Goal: Transaction & Acquisition: Purchase product/service

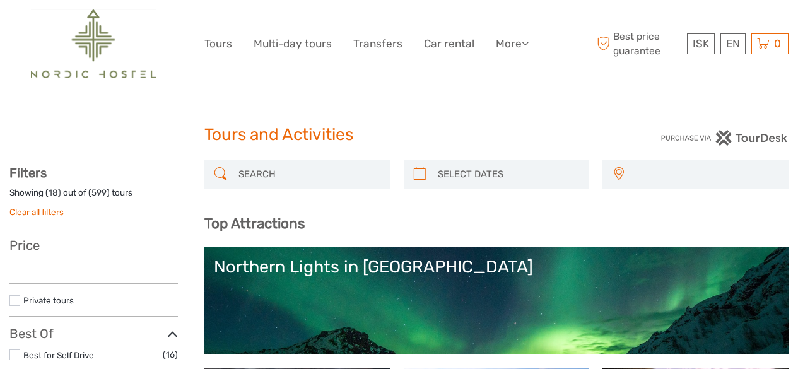
select select
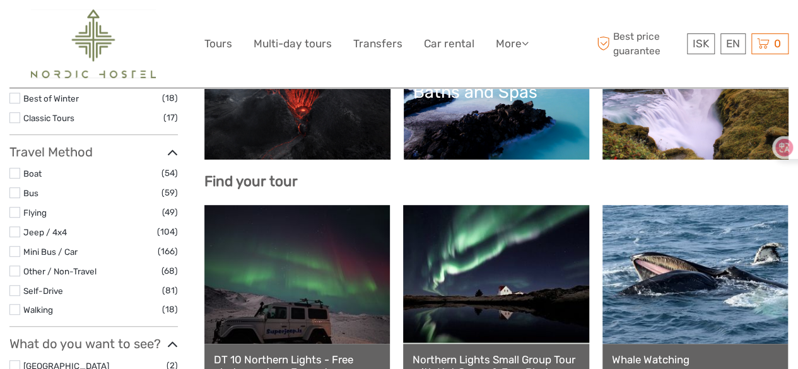
scroll to position [335, 0]
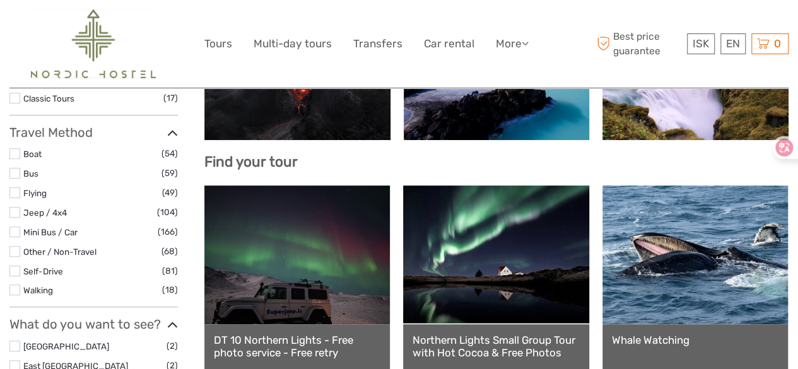
select select
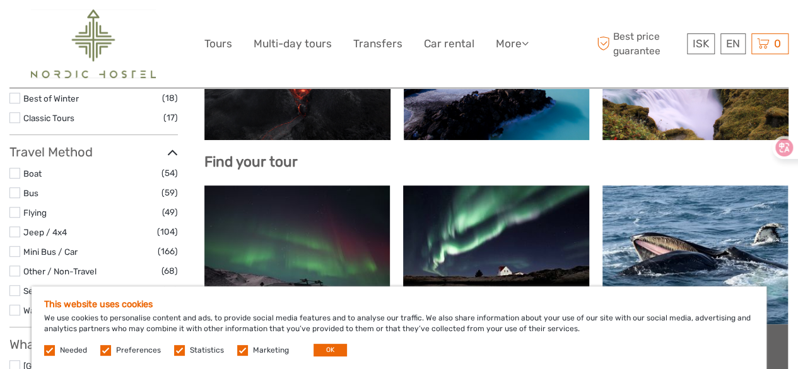
scroll to position [0, 0]
click at [320, 349] on button "OK" at bounding box center [330, 350] width 33 height 13
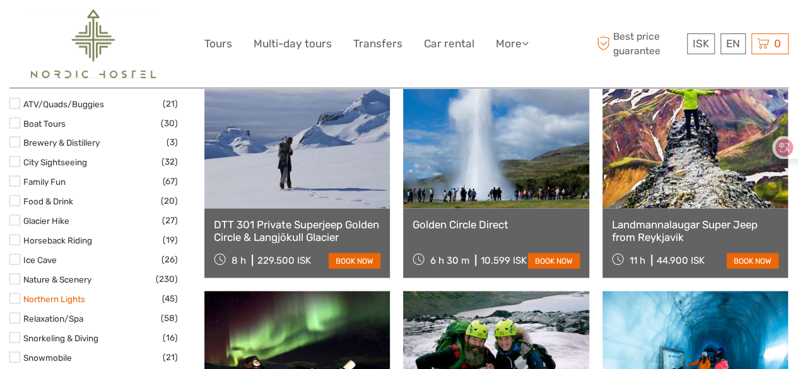
scroll to position [1136, 0]
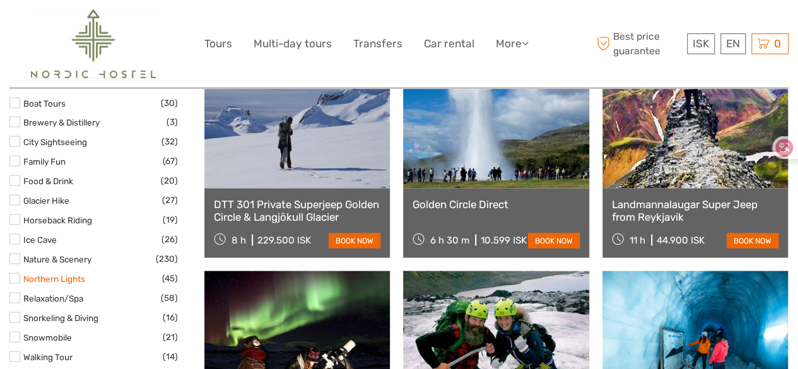
click at [48, 273] on link "Northern Lights" at bounding box center [54, 278] width 62 height 10
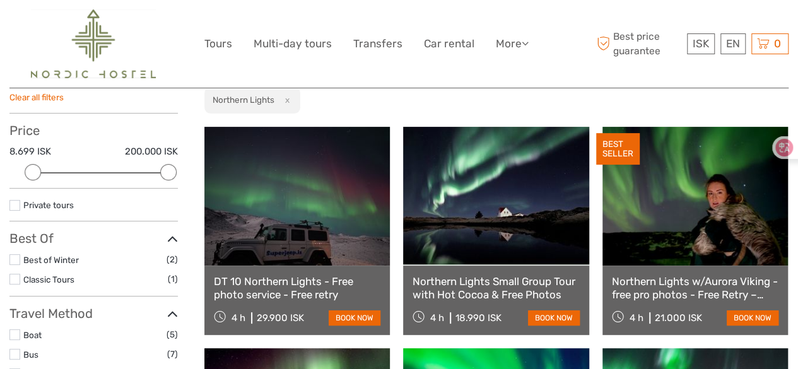
scroll to position [134, 0]
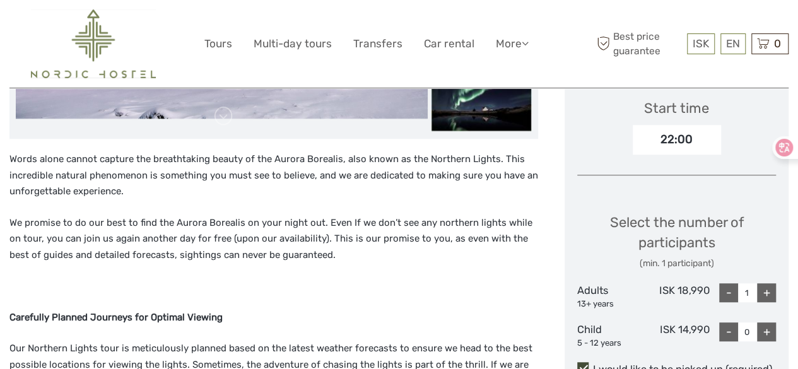
scroll to position [442, 0]
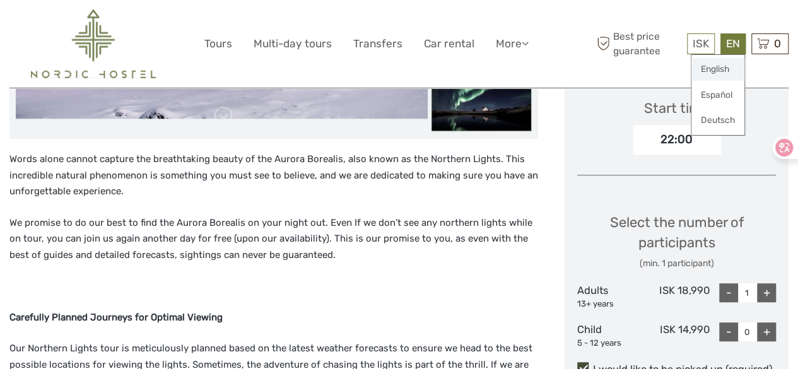
drag, startPoint x: 732, startPoint y: 52, endPoint x: 725, endPoint y: 69, distance: 18.6
click at [725, 54] on div "EN English Español Deutsch" at bounding box center [733, 43] width 25 height 21
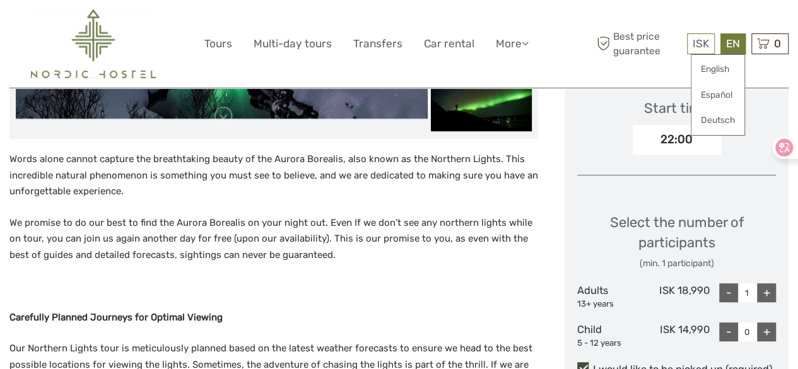
click at [473, 171] on p "Words alone cannot capture the breathtaking beauty of the Aurora Borealis, also…" at bounding box center [273, 175] width 529 height 49
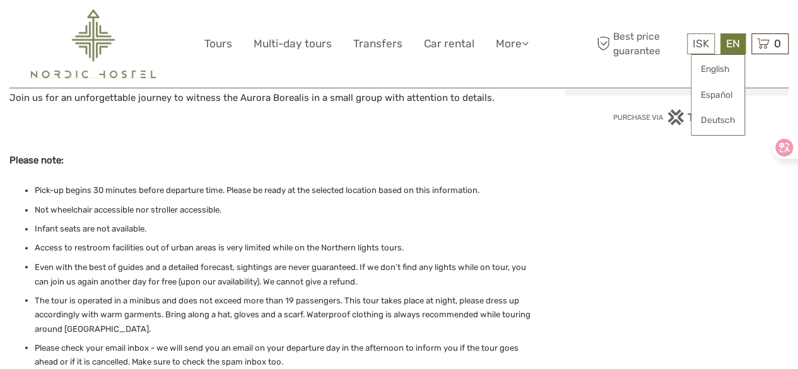
scroll to position [947, 0]
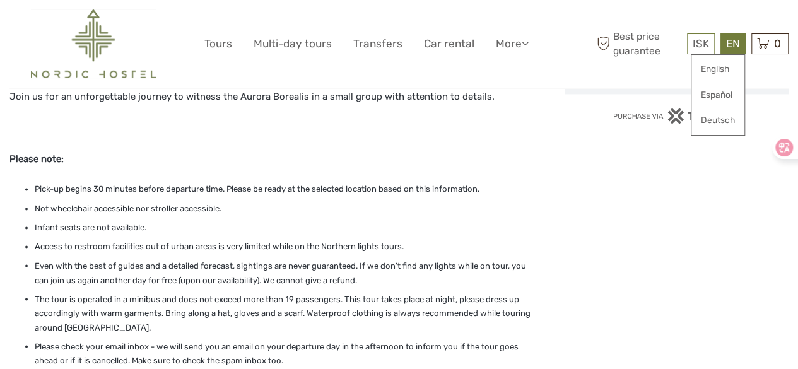
click at [502, 155] on p "Please note:" at bounding box center [273, 159] width 529 height 16
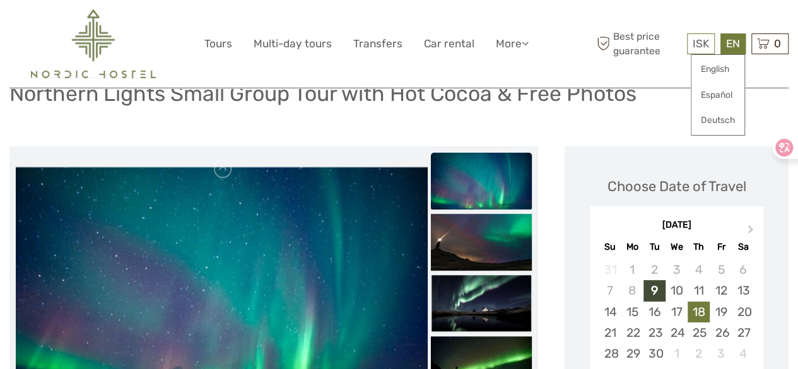
scroll to position [0, 0]
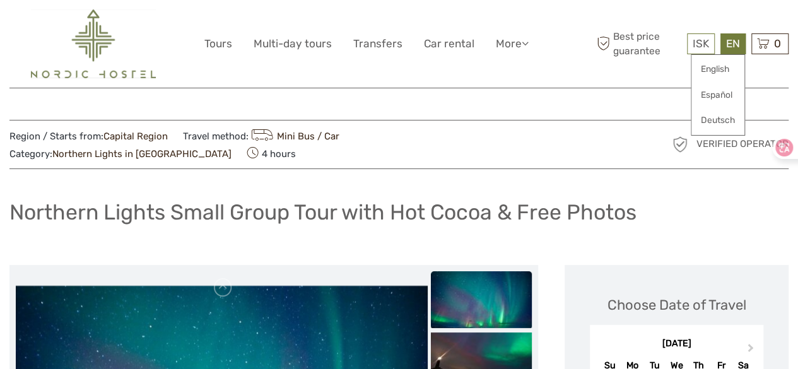
click at [701, 213] on div "Northern Lights Small Group Tour with Hot Cocoa & Free Photos" at bounding box center [398, 217] width 779 height 46
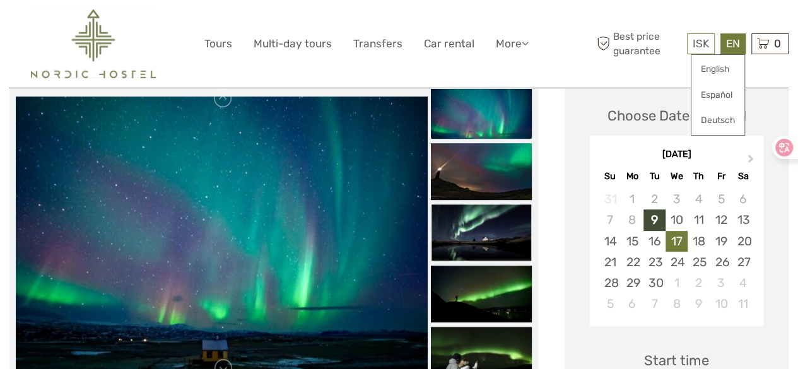
scroll to position [316, 0]
click at [751, 156] on span "Next Month" at bounding box center [751, 161] width 0 height 18
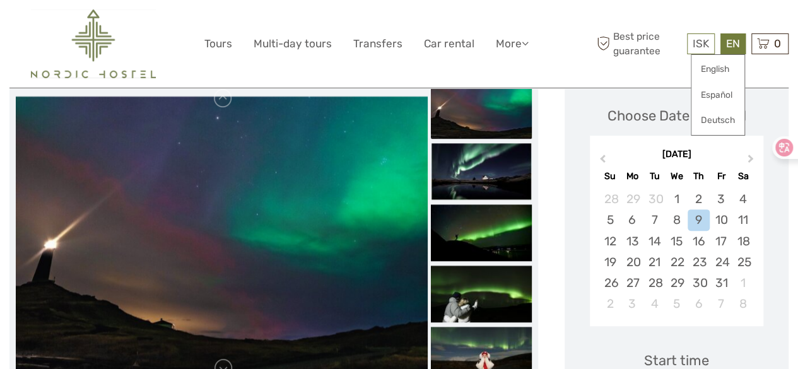
scroll to position [379, 0]
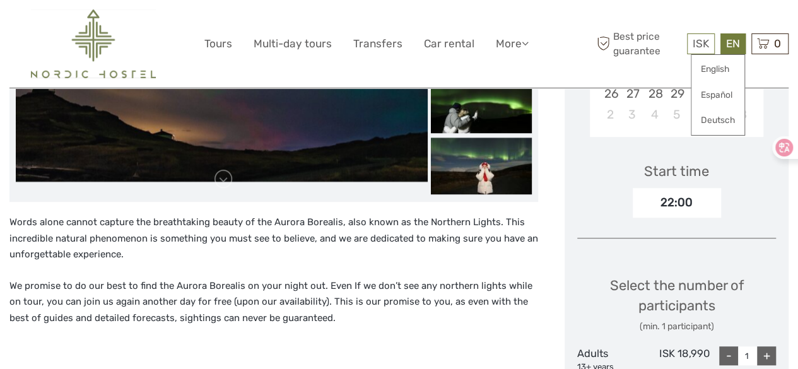
click at [786, 147] on div at bounding box center [790, 147] width 34 height 23
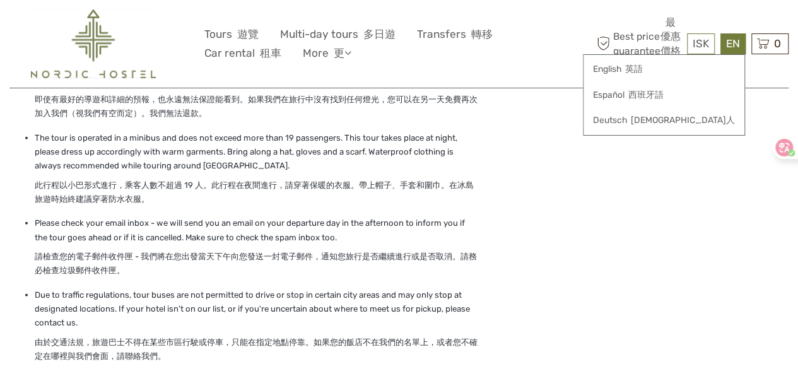
scroll to position [1756, 0]
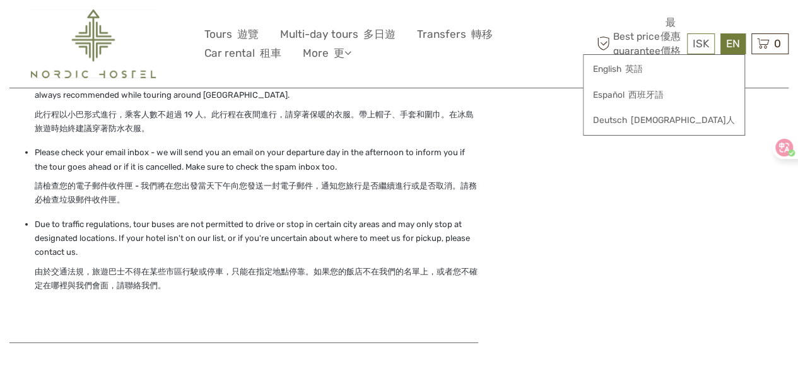
click at [494, 203] on div at bounding box center [256, 12] width 495 height 2935
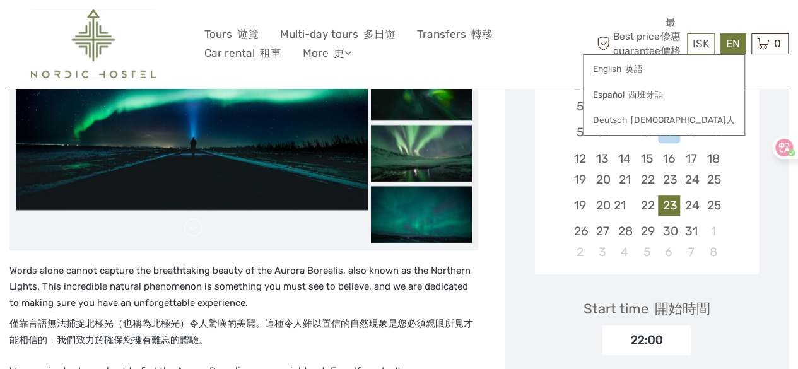
scroll to position [241, 0]
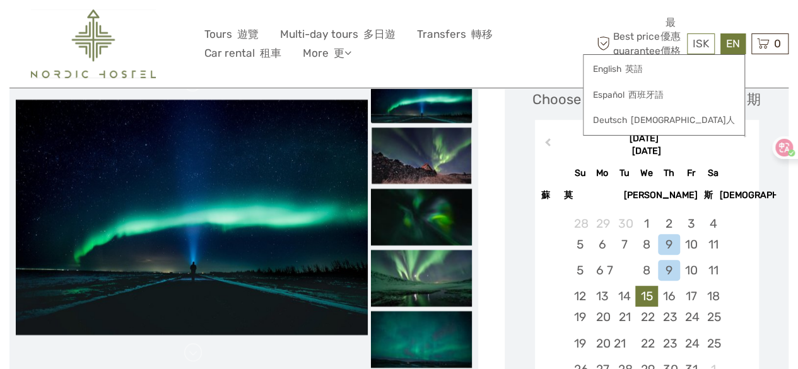
click at [648, 302] on div "15" at bounding box center [647, 296] width 22 height 21
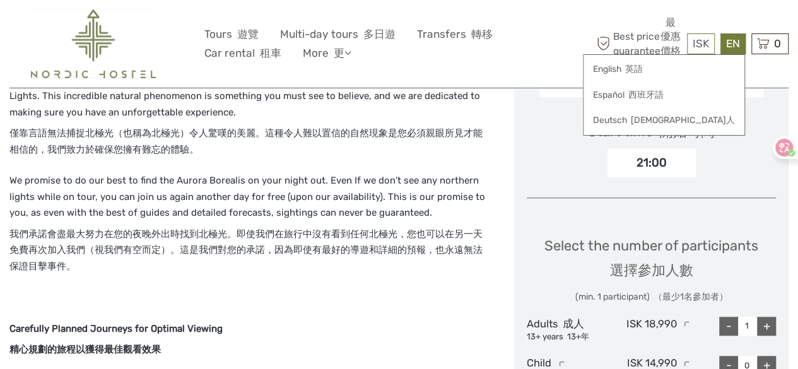
scroll to position [577, 0]
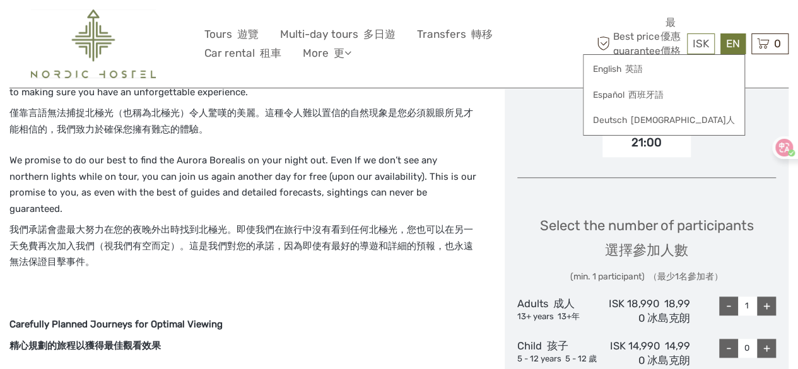
click at [560, 225] on div "Select the number of participants 選擇參加人數 (min. 1 participant) （最少1名參加者）" at bounding box center [647, 250] width 214 height 68
click at [626, 147] on div "21:00" at bounding box center [647, 142] width 88 height 29
click at [626, 137] on div "21:00" at bounding box center [647, 142] width 88 height 29
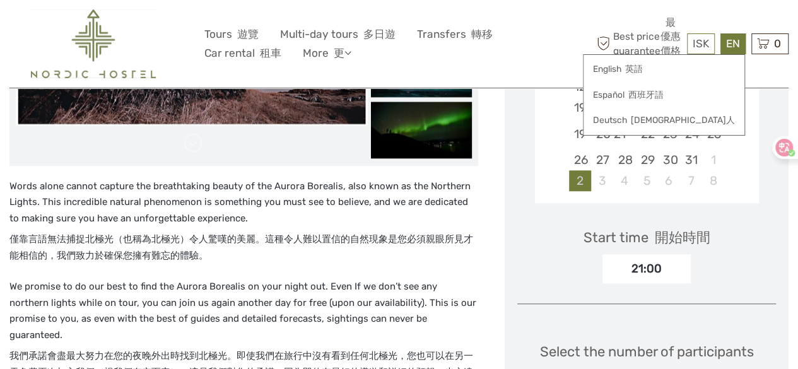
click at [576, 185] on div "2" at bounding box center [580, 180] width 22 height 21
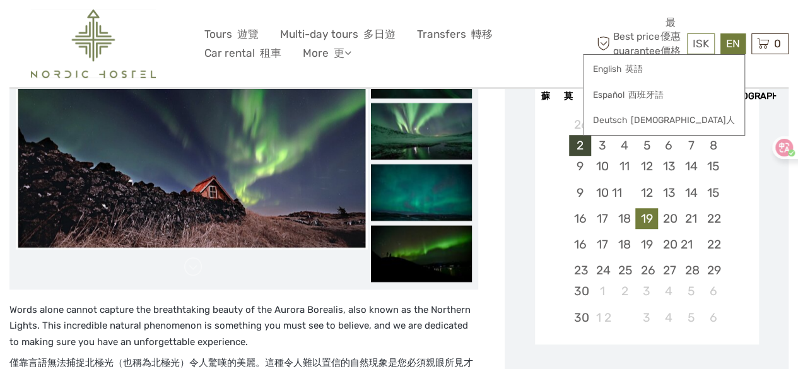
scroll to position [201, 0]
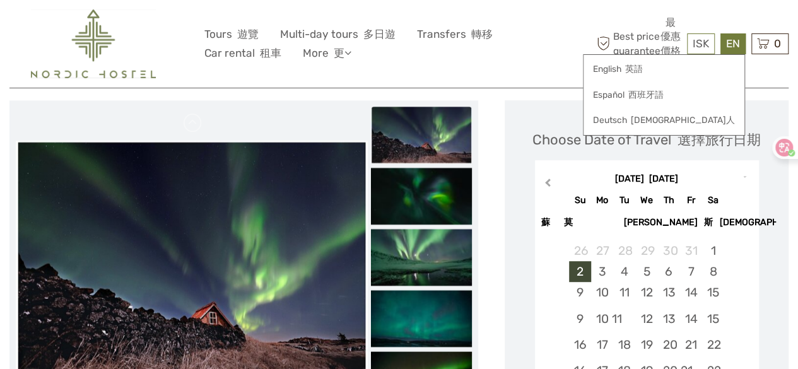
click at [547, 185] on button "Previous Month 上個月" at bounding box center [546, 186] width 20 height 20
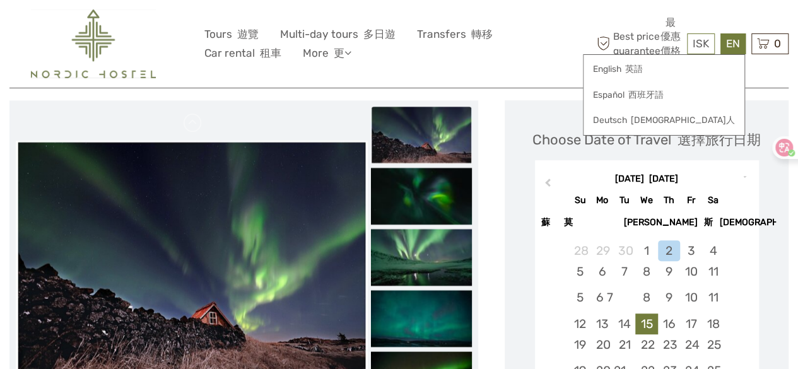
click at [643, 320] on div "15" at bounding box center [647, 324] width 22 height 21
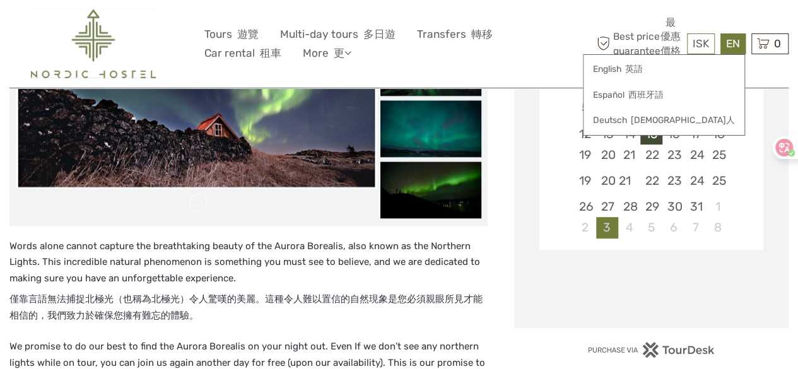
scroll to position [453, 0]
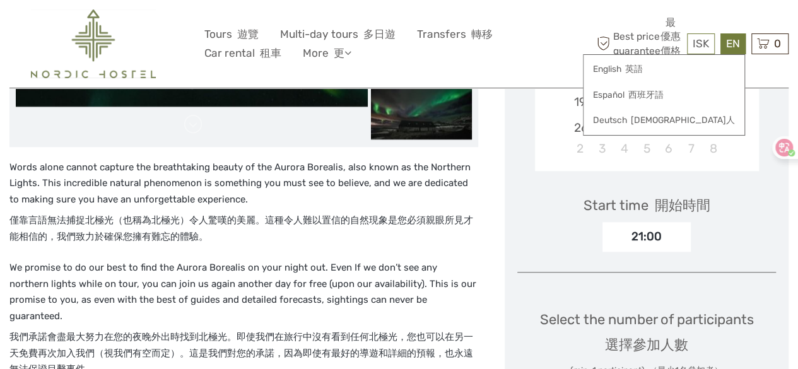
click at [741, 50] on div "EN English 英語 Español 西班牙語 Deutsch 德國人" at bounding box center [733, 43] width 25 height 21
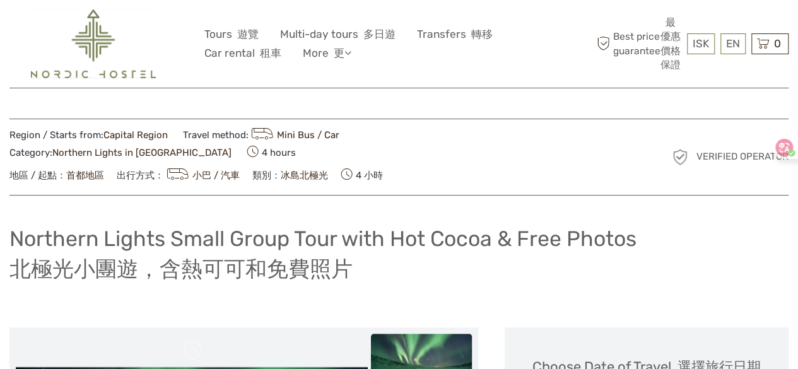
scroll to position [0, 0]
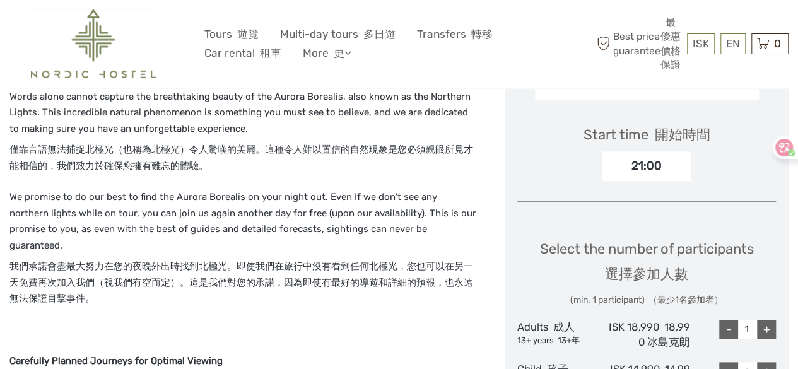
click at [657, 169] on div "21:00" at bounding box center [647, 165] width 88 height 29
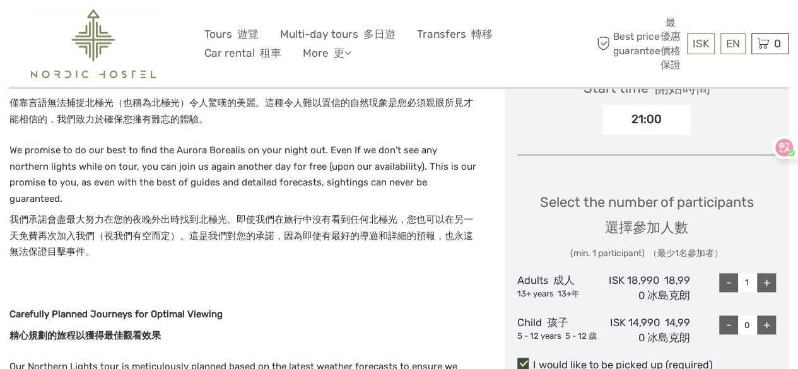
scroll to position [694, 0]
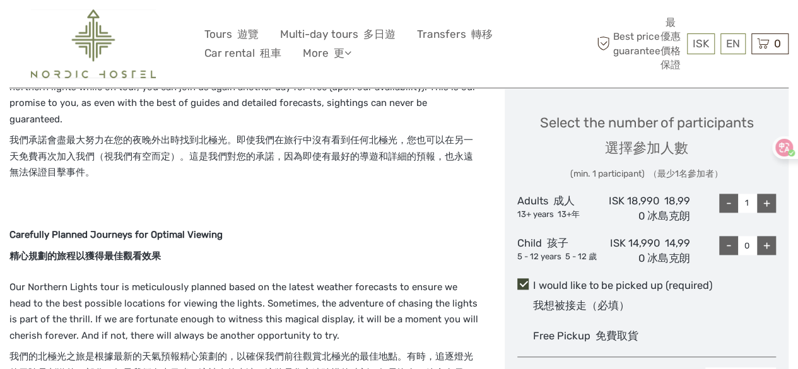
click at [764, 203] on div "+" at bounding box center [766, 203] width 19 height 19
click at [732, 199] on div "-" at bounding box center [729, 203] width 19 height 19
type input "1"
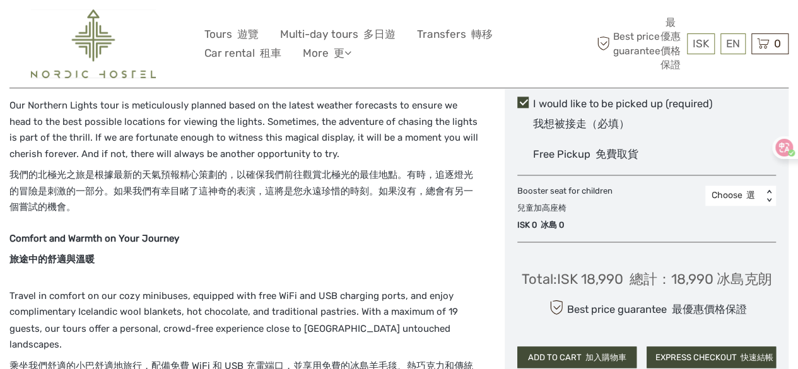
scroll to position [947, 0]
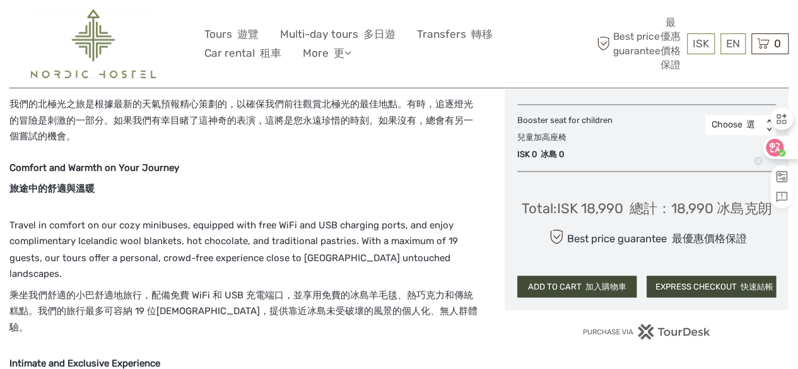
click at [785, 148] on div at bounding box center [780, 147] width 34 height 23
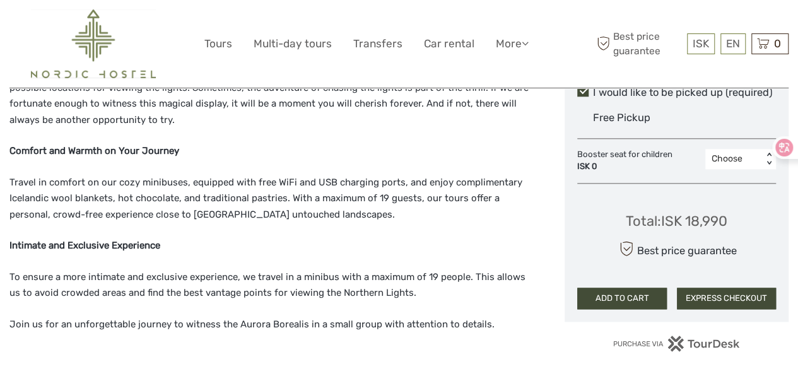
scroll to position [771, 0]
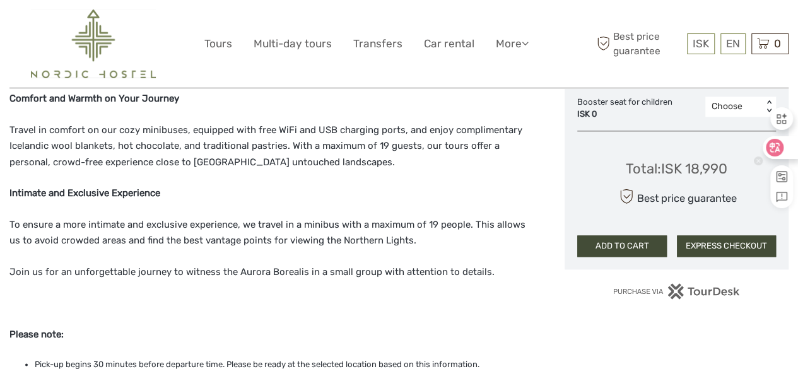
click at [791, 153] on div at bounding box center [780, 147] width 34 height 23
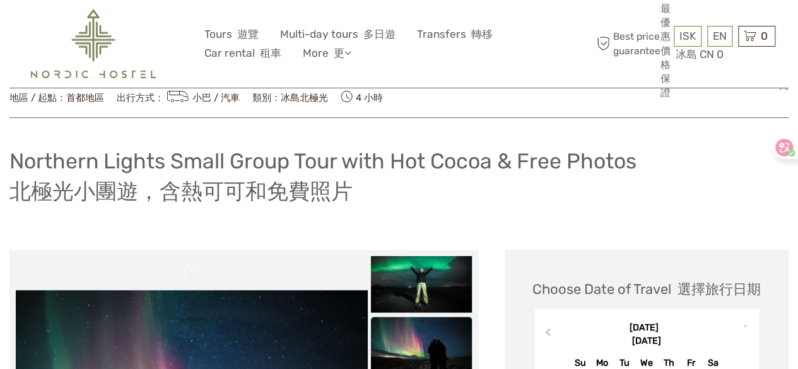
scroll to position [189, 0]
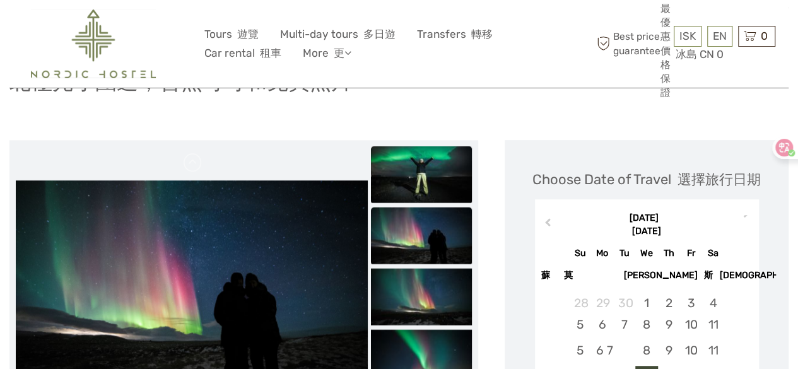
click at [460, 163] on img at bounding box center [421, 174] width 101 height 57
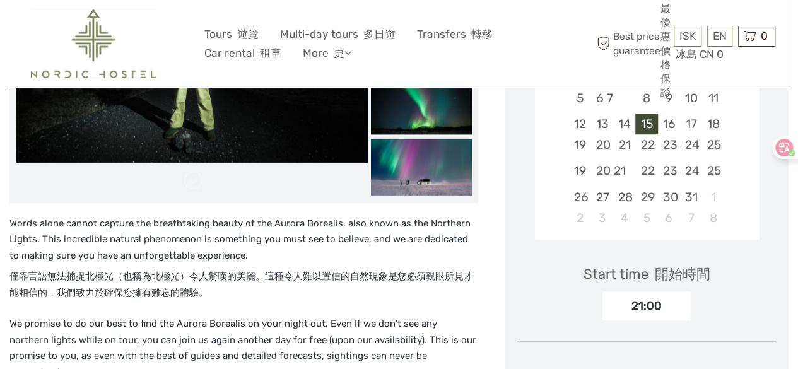
click at [460, 170] on img at bounding box center [421, 167] width 101 height 57
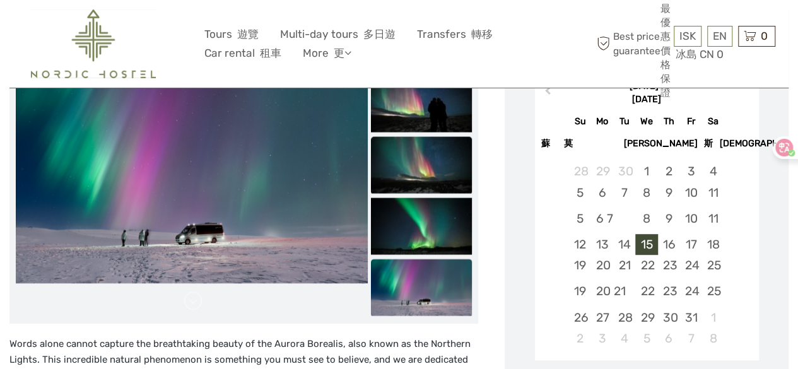
scroll to position [315, 0]
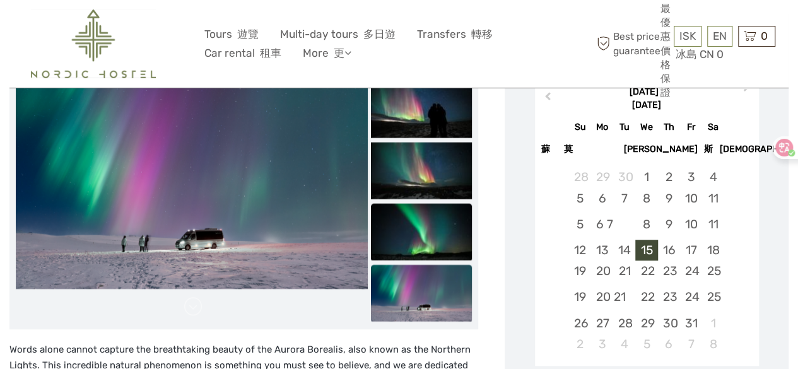
click at [439, 211] on img at bounding box center [421, 231] width 101 height 57
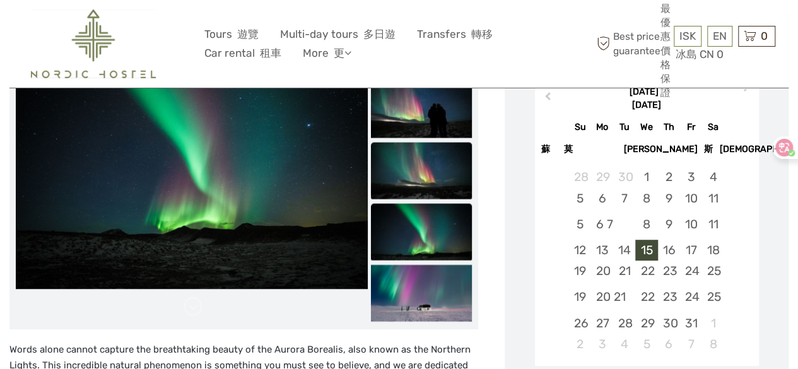
click at [439, 185] on img at bounding box center [421, 170] width 101 height 57
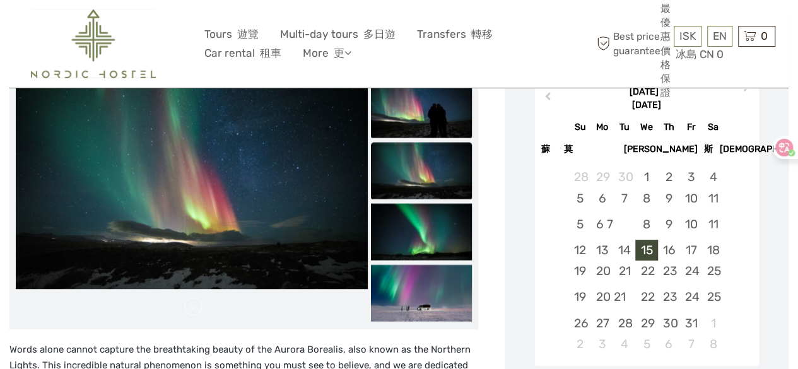
click at [441, 132] on img at bounding box center [421, 109] width 101 height 57
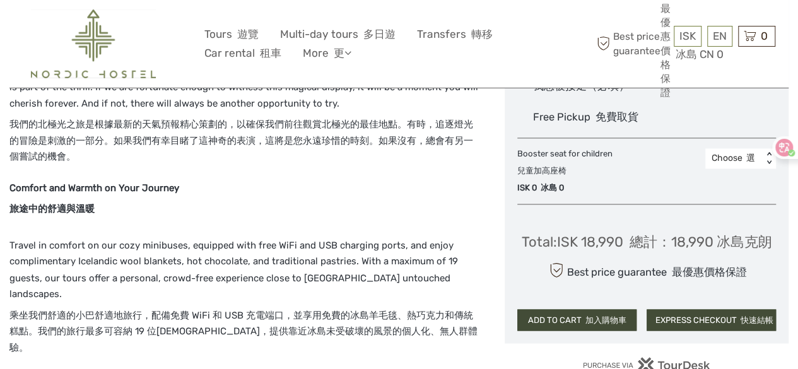
scroll to position [946, 0]
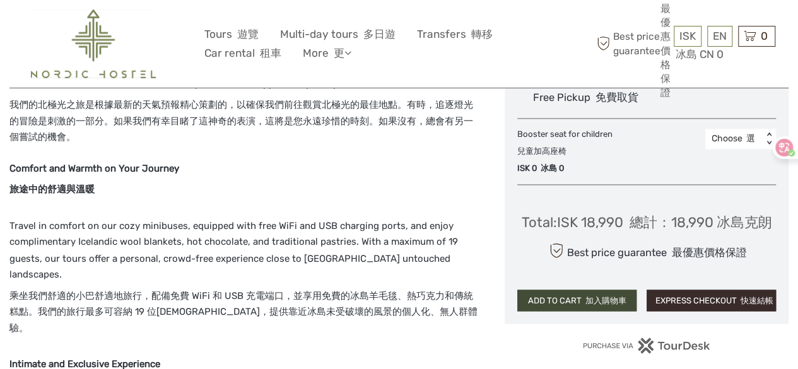
click at [718, 299] on button "EXPRESS CHECKOUT 快速結帳" at bounding box center [711, 300] width 129 height 21
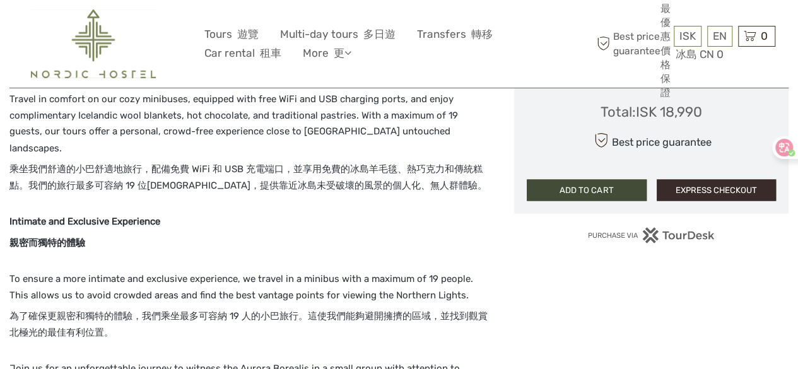
scroll to position [1183, 0]
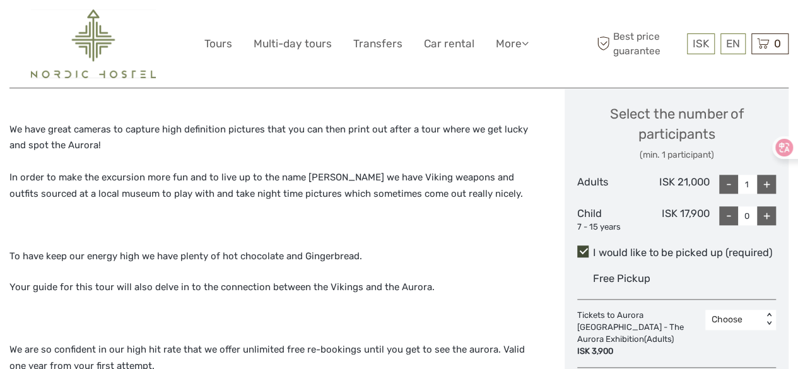
scroll to position [568, 0]
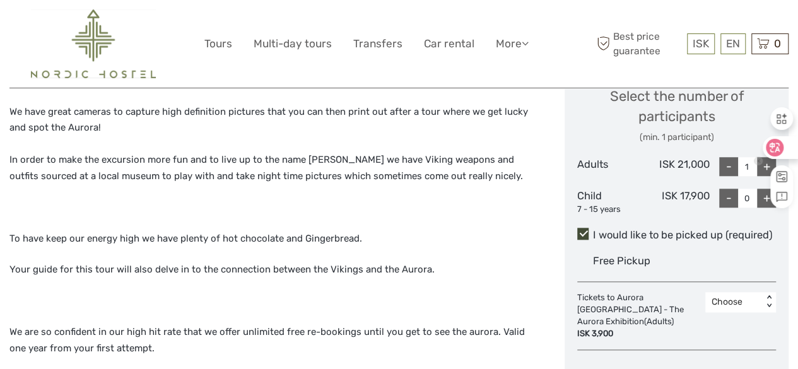
click at [778, 146] on icon at bounding box center [775, 148] width 11 height 10
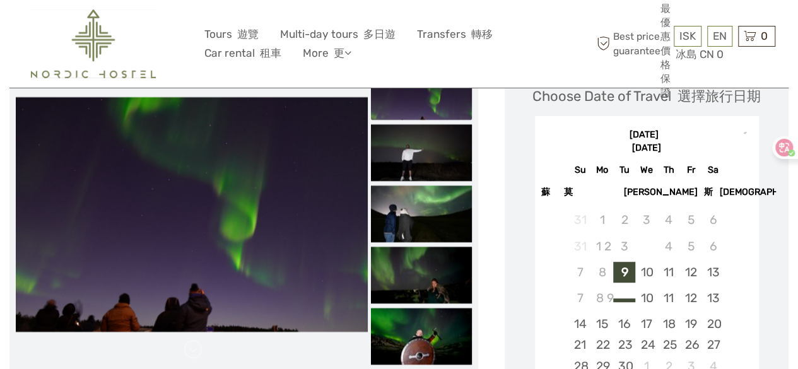
scroll to position [252, 0]
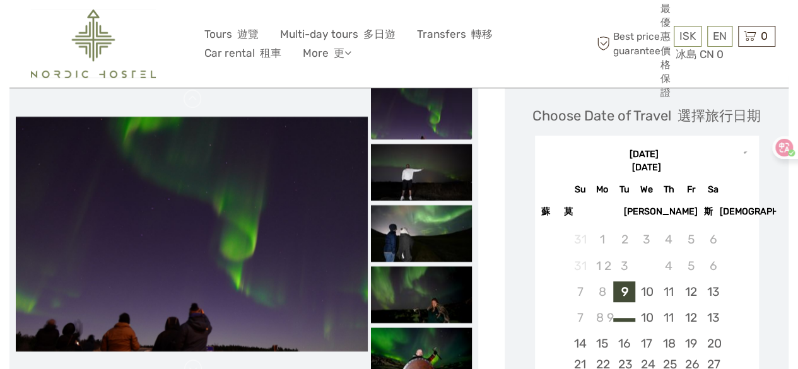
click at [741, 153] on button "Next Month 下個月" at bounding box center [748, 161] width 20 height 20
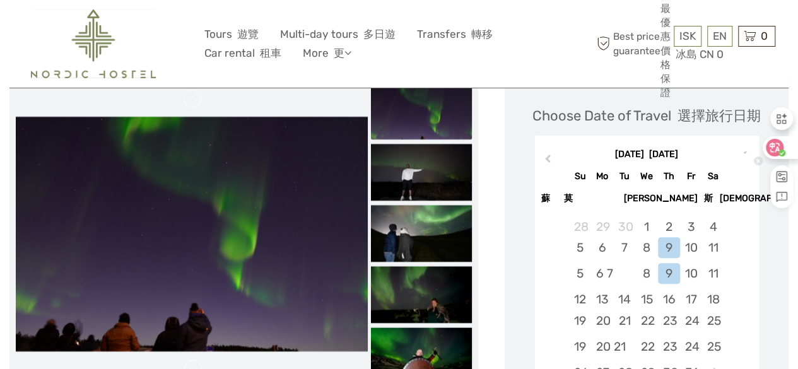
click at [781, 156] on div at bounding box center [780, 147] width 34 height 23
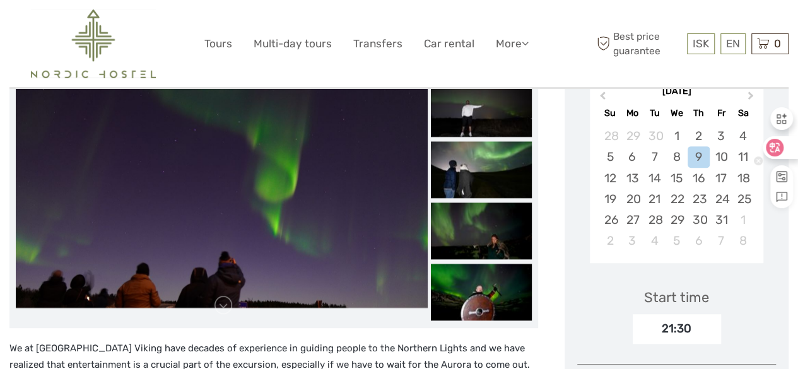
scroll to position [225, 0]
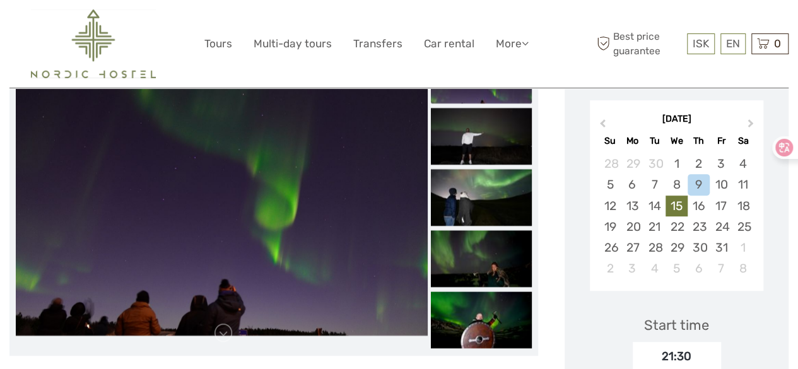
click at [684, 200] on div "15" at bounding box center [677, 206] width 22 height 21
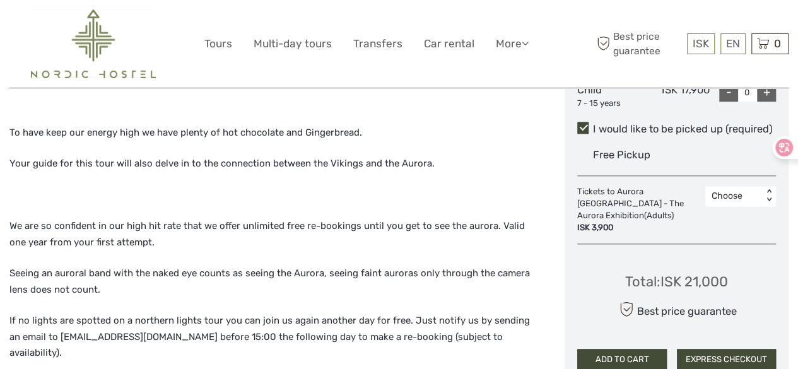
scroll to position [694, 0]
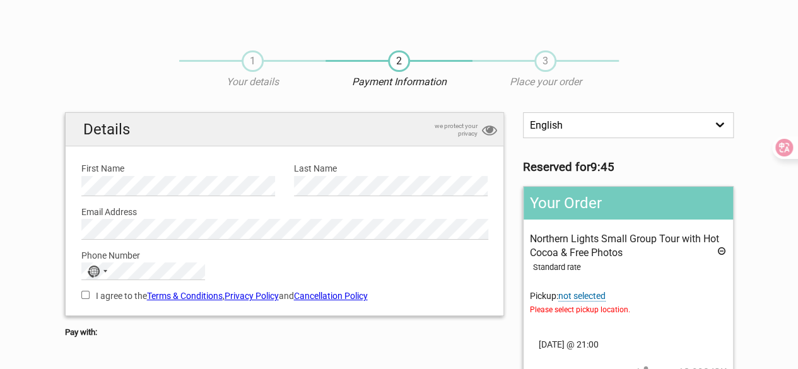
click at [655, 121] on select "English Español Deutsch" at bounding box center [628, 125] width 210 height 26
click at [658, 76] on div "1 Your details 2 Payment Information 3 Place your order" at bounding box center [400, 75] width 688 height 74
